Goal: Navigation & Orientation: Find specific page/section

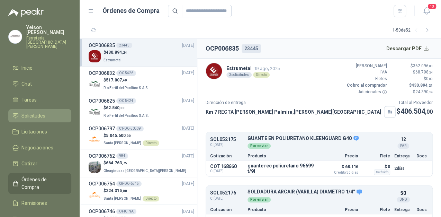
click at [36, 112] on span "Solicitudes" at bounding box center [33, 116] width 24 height 8
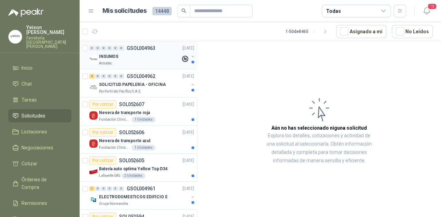
click at [126, 56] on div "INSUMOS" at bounding box center [140, 56] width 82 height 8
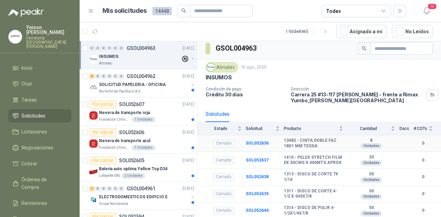
scroll to position [8, 0]
click at [136, 87] on p "SOLICITUD PAPELERIA - OFICINA" at bounding box center [132, 84] width 67 height 7
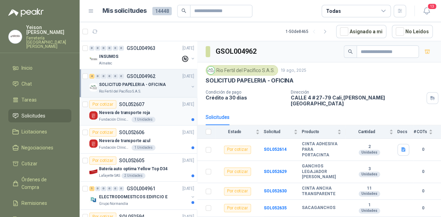
click at [142, 111] on p "Nevera de transporte roja" at bounding box center [124, 112] width 51 height 7
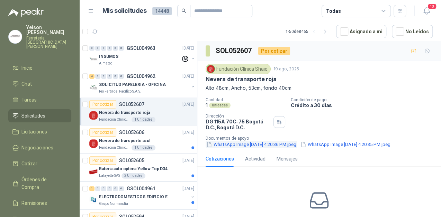
click at [223, 143] on button "WhatsApp Image [DATE] 4.20.36 PM.jpeg" at bounding box center [251, 144] width 91 height 7
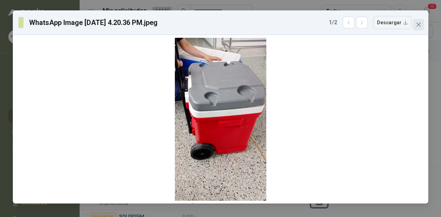
click at [417, 21] on button "Close" at bounding box center [418, 24] width 11 height 11
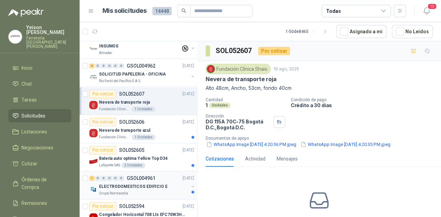
scroll to position [28, 0]
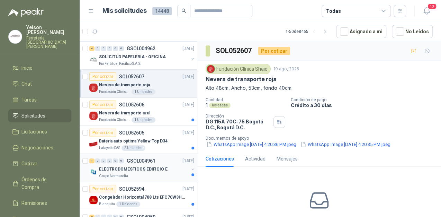
click at [119, 169] on p "ELECTRODOMESTICOS EDIFICIO E" at bounding box center [133, 169] width 69 height 7
